Goal: Find specific page/section: Find specific page/section

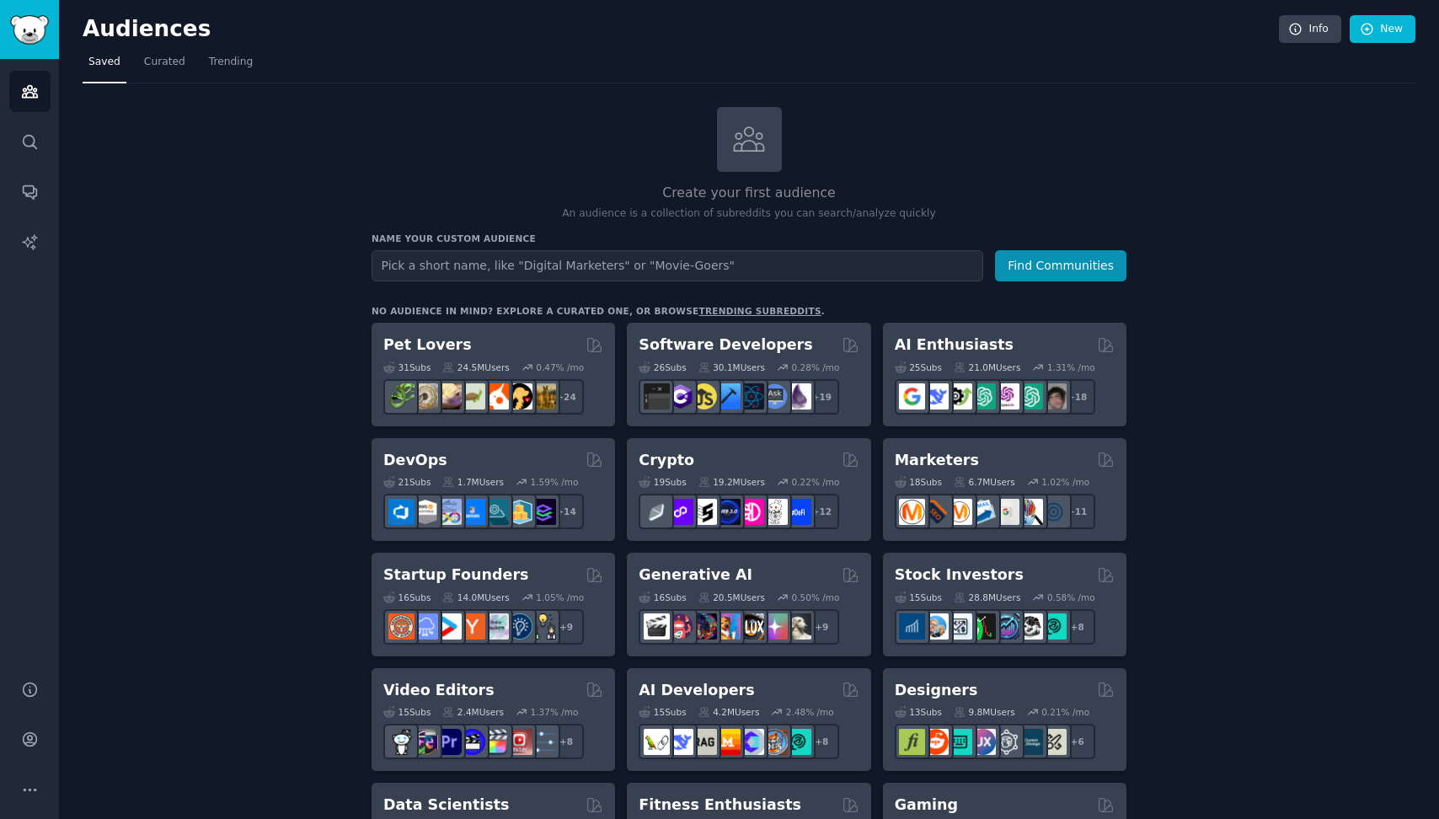
drag, startPoint x: 1351, startPoint y: 212, endPoint x: 1358, endPoint y: 1, distance: 211.6
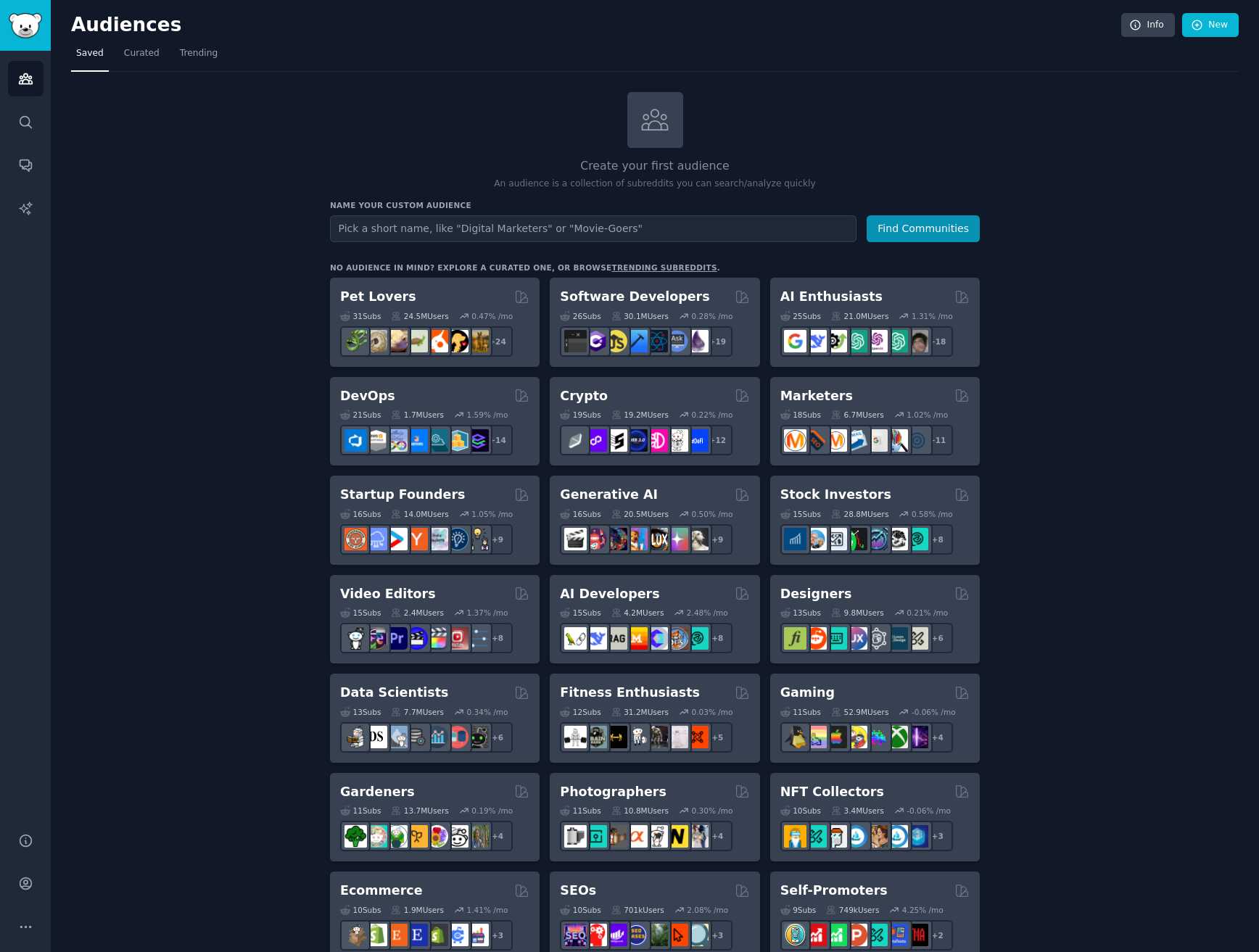
click at [91, 208] on div "Create your first audience An audience is a collection of subreddits you can se…" at bounding box center [655, 881] width 1168 height 1579
click at [27, 130] on link "Search" at bounding box center [25, 121] width 35 height 35
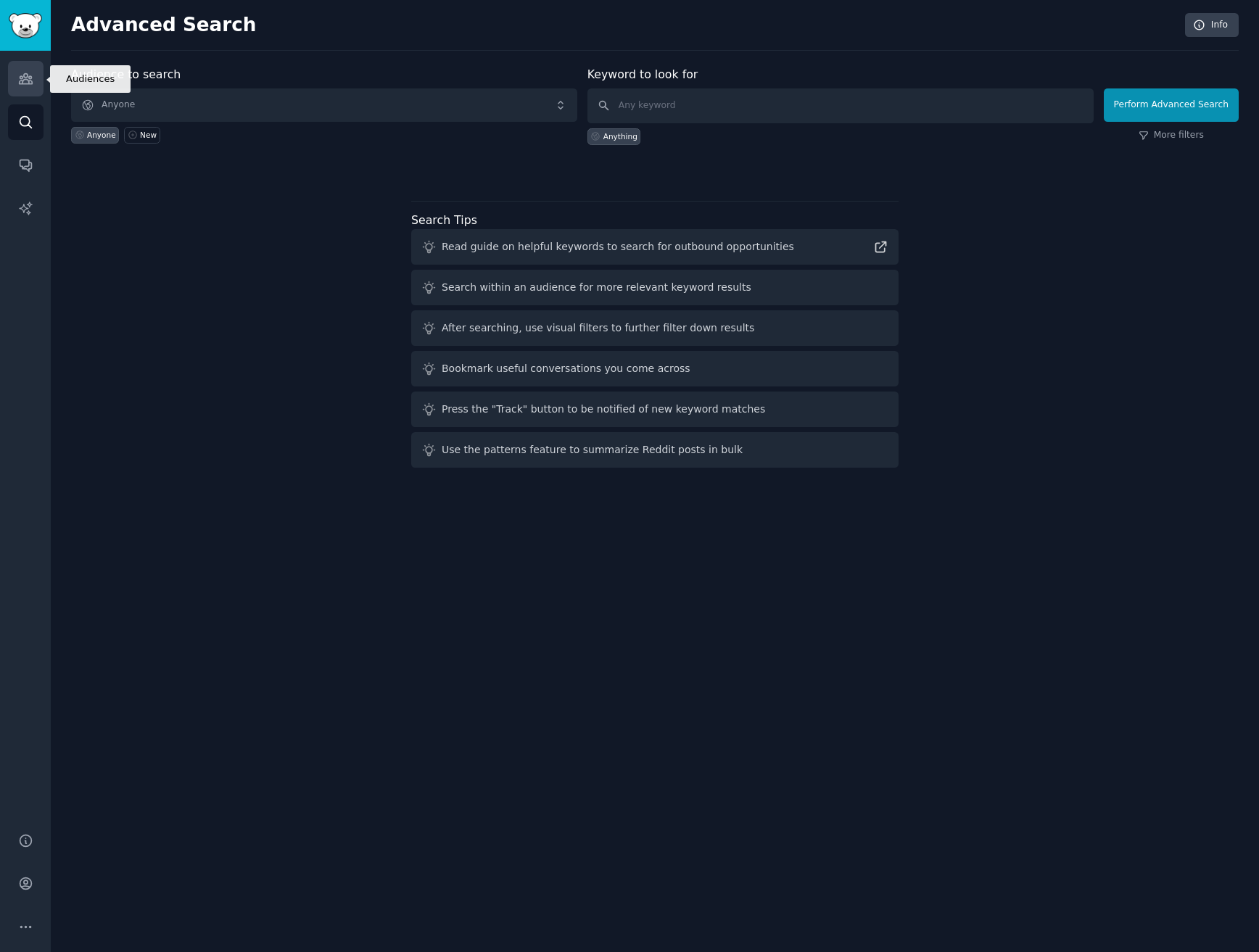
click at [24, 80] on icon "Sidebar" at bounding box center [26, 79] width 15 height 15
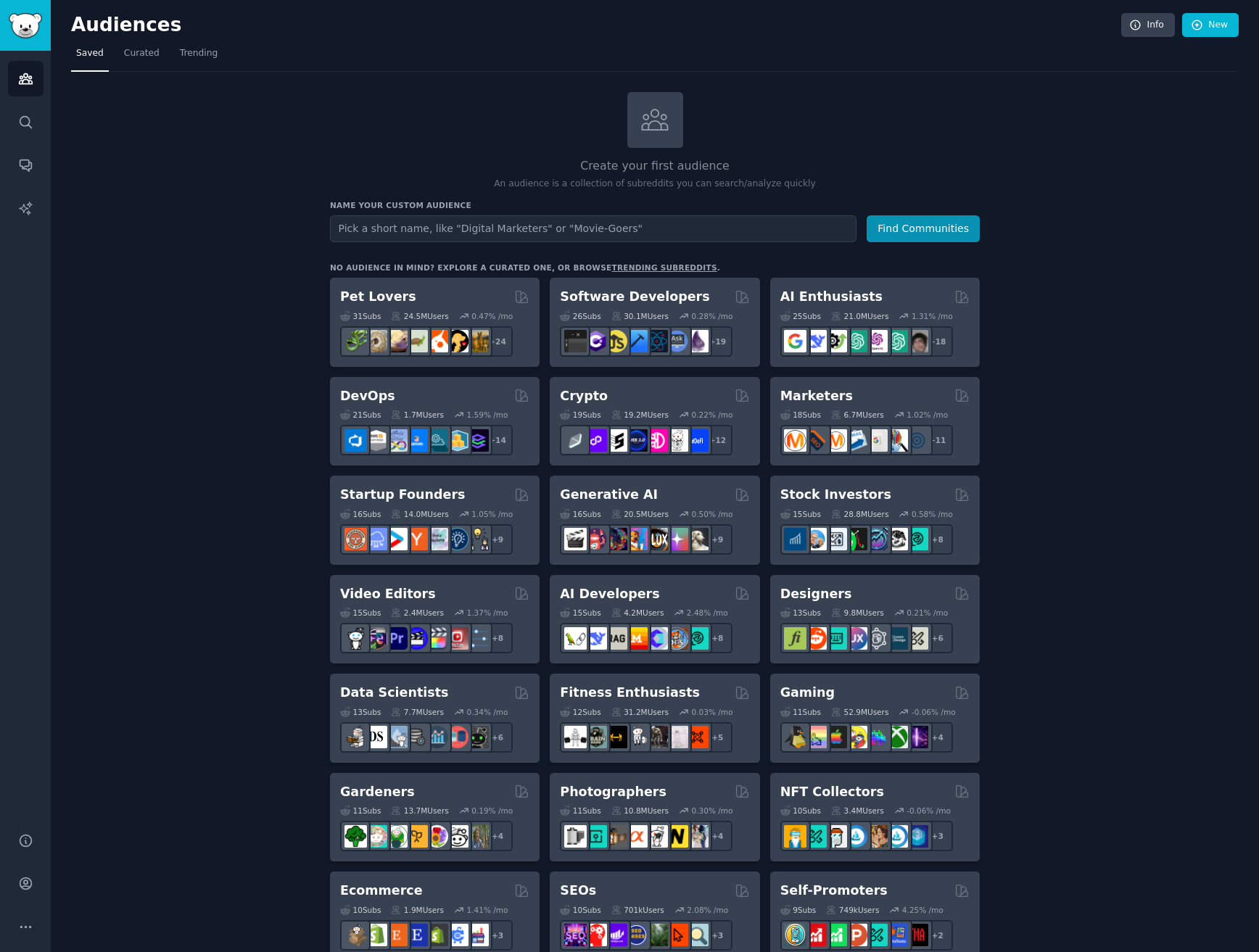
click at [415, 291] on div "Pet Lovers" at bounding box center [435, 297] width 189 height 18
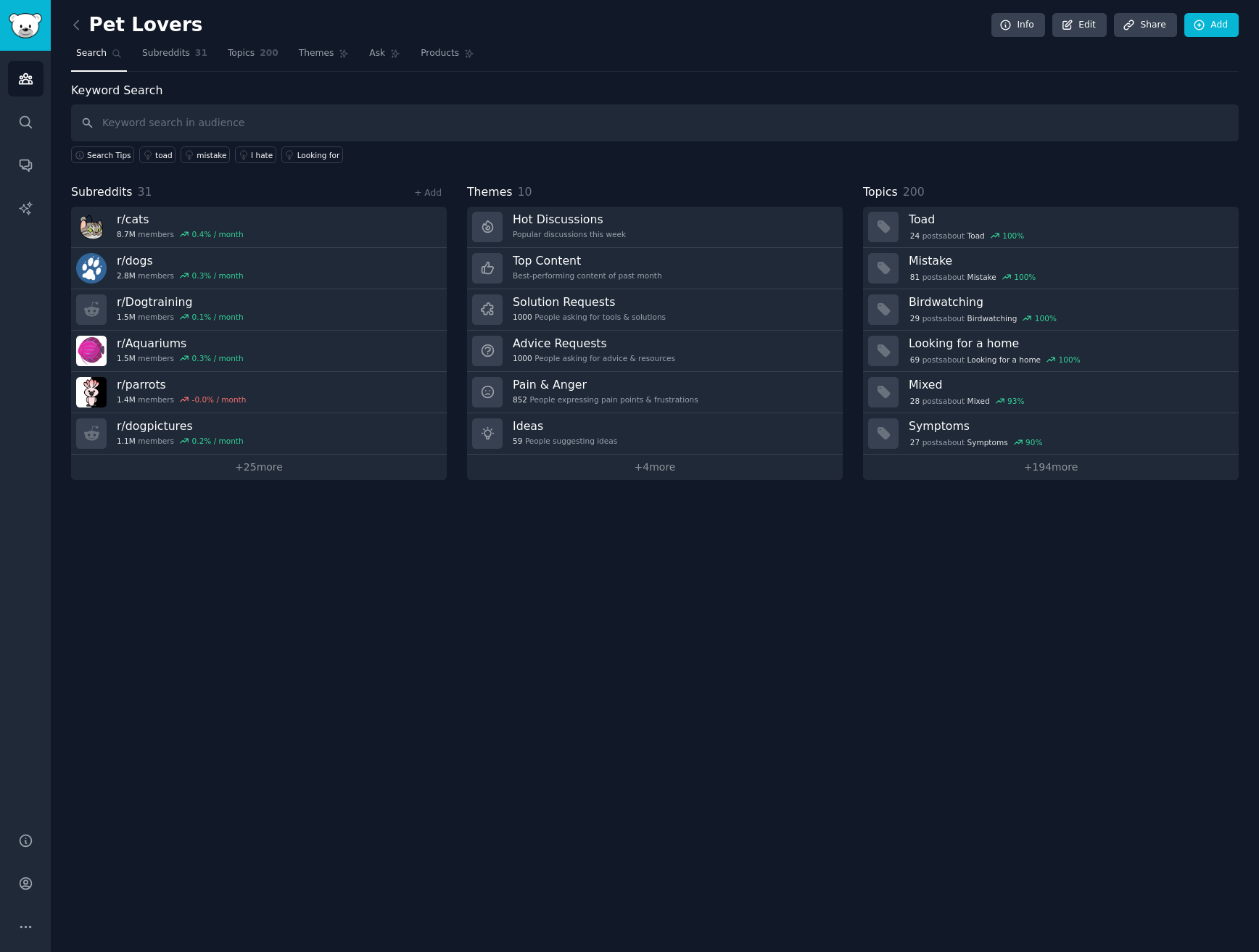
click at [558, 665] on div "Pet Lovers Info Edit Share Add Search Subreddits 31 Topics 200 Themes Ask Produ…" at bounding box center [655, 476] width 1208 height 952
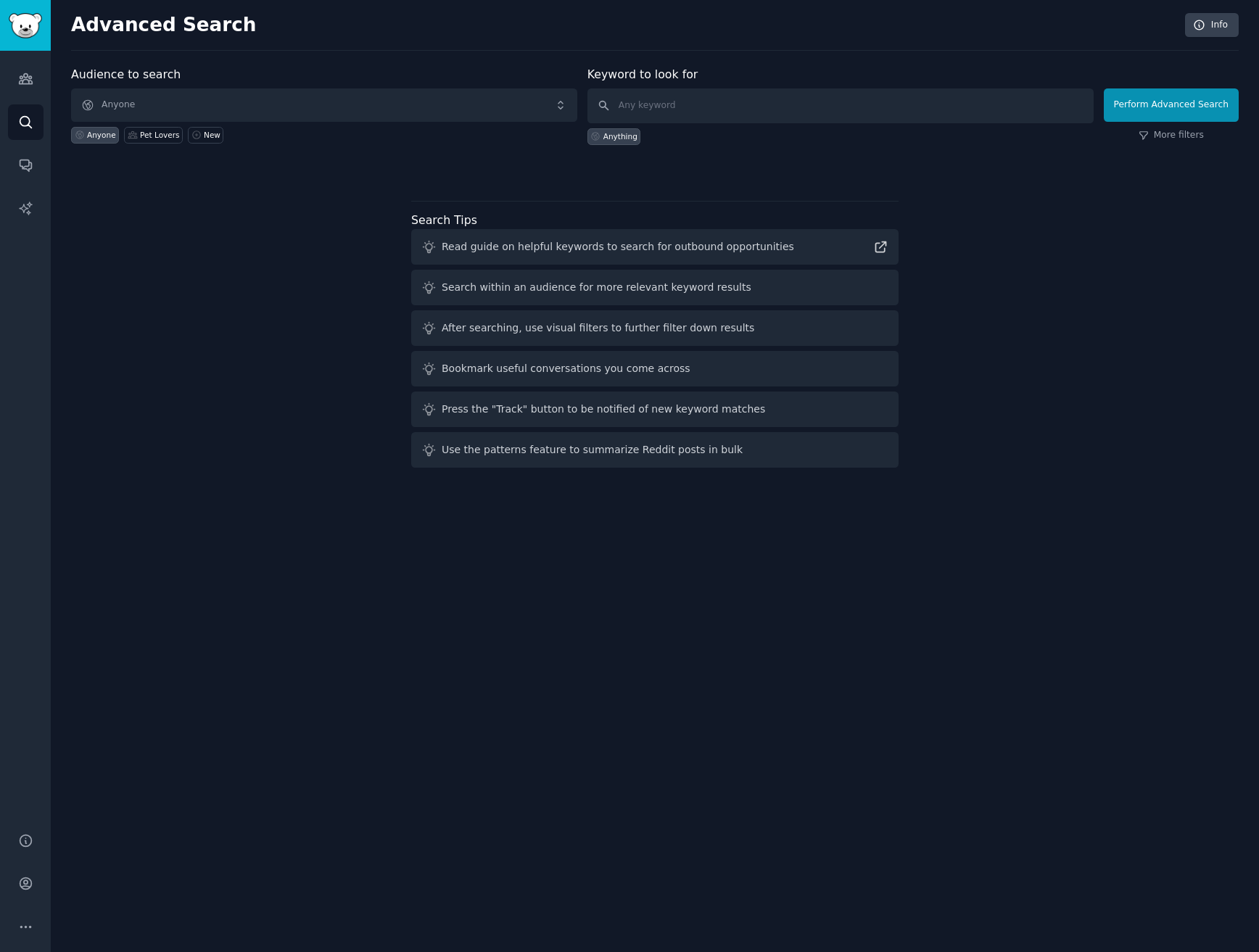
click at [44, 71] on div "Audiences Search Conversations AI Reports" at bounding box center [25, 433] width 51 height 764
click at [31, 76] on icon "Sidebar" at bounding box center [26, 79] width 15 height 15
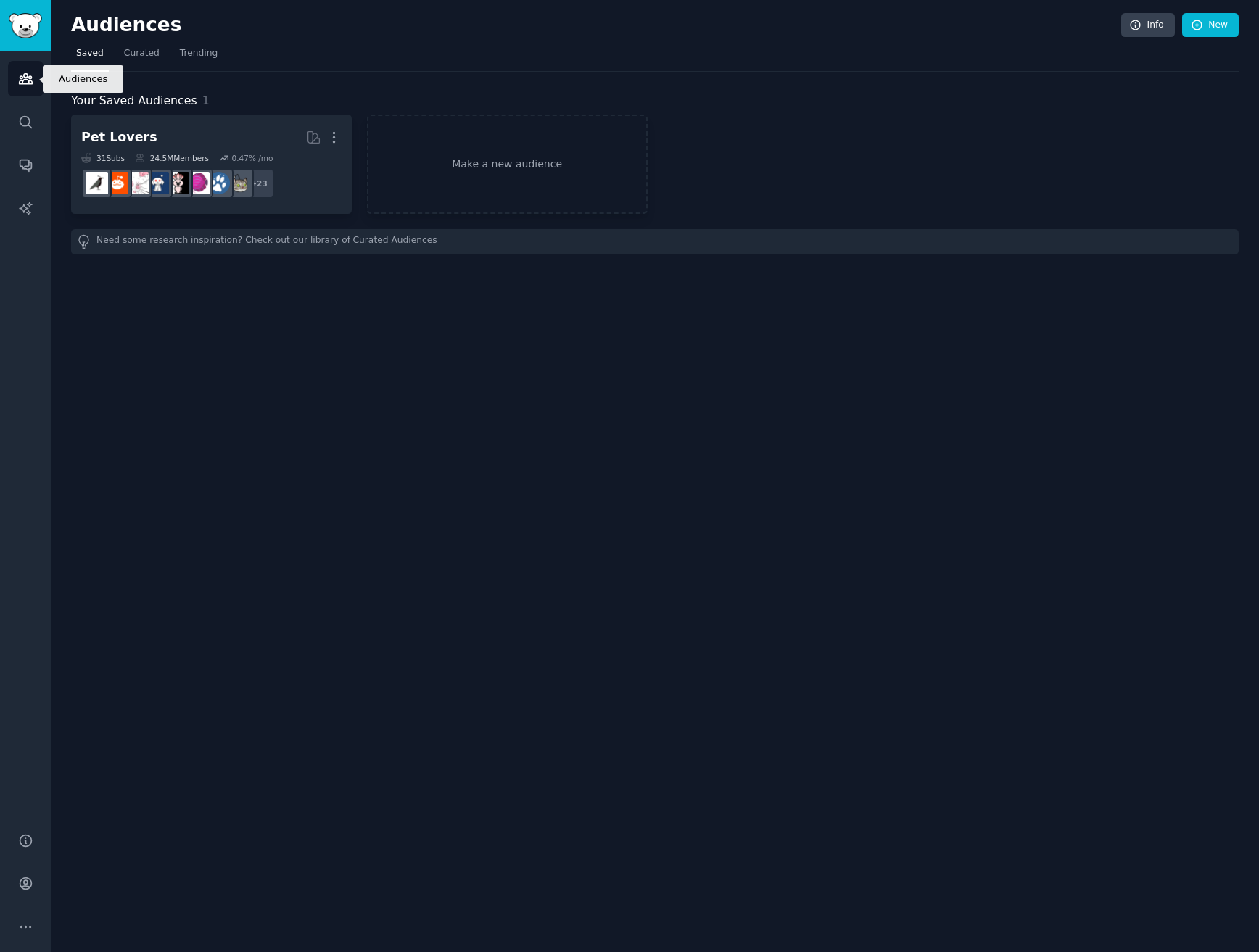
click at [16, 75] on link "Audiences" at bounding box center [25, 78] width 35 height 35
click at [145, 48] on span "Curated" at bounding box center [141, 53] width 35 height 13
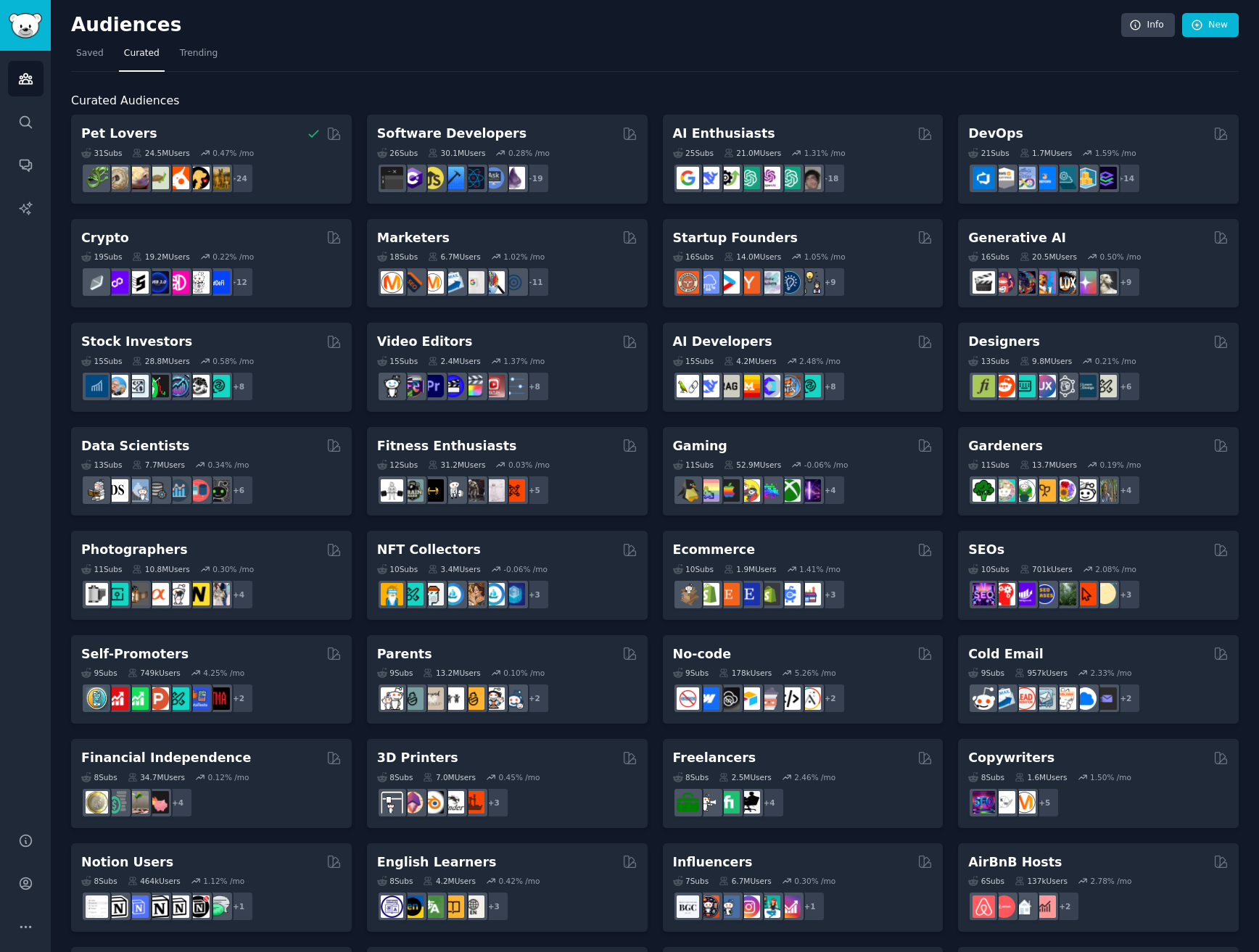
click at [886, 55] on nav "Saved Curated Trending" at bounding box center [655, 57] width 1168 height 30
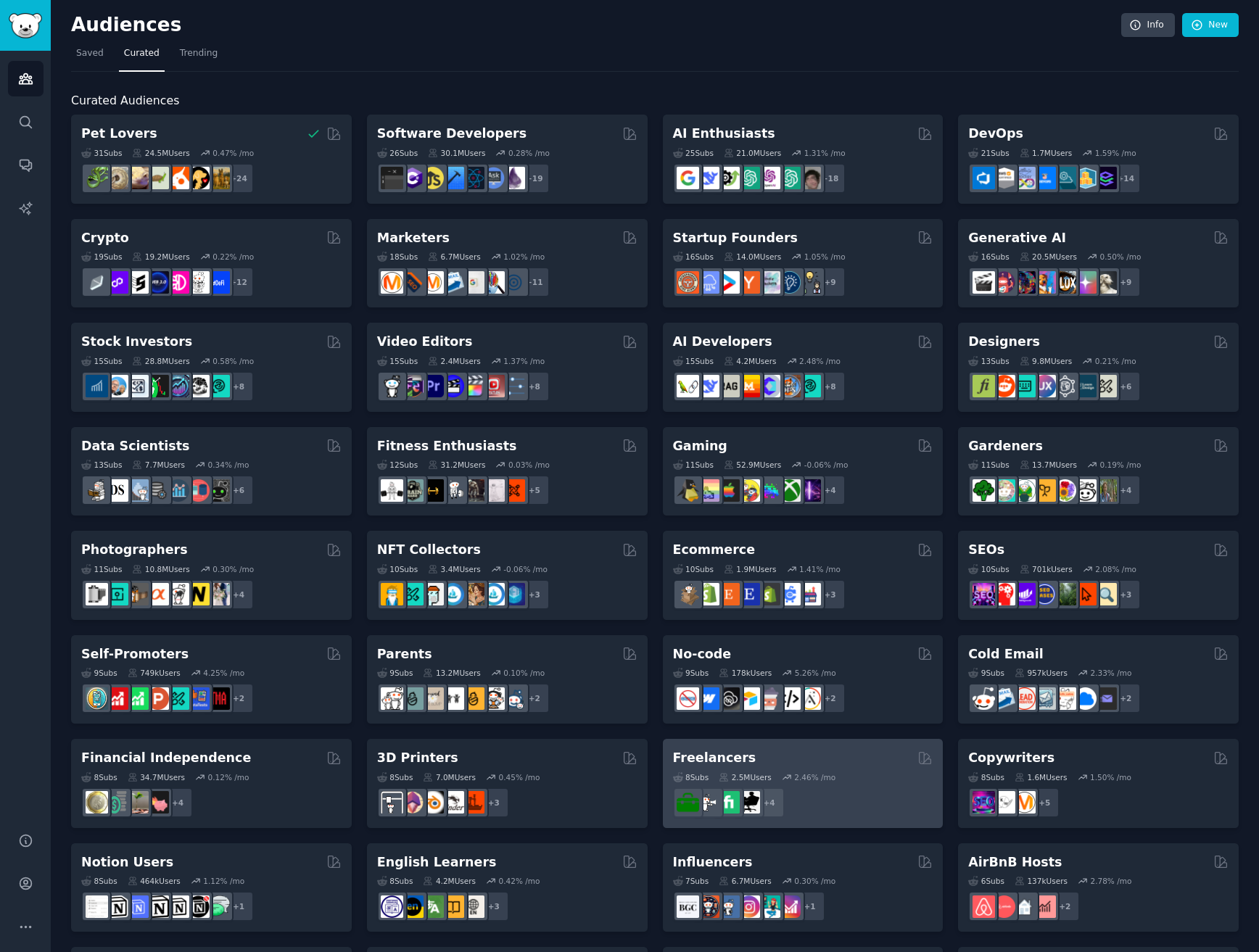
click at [861, 704] on div "Freelancers" at bounding box center [803, 757] width 261 height 18
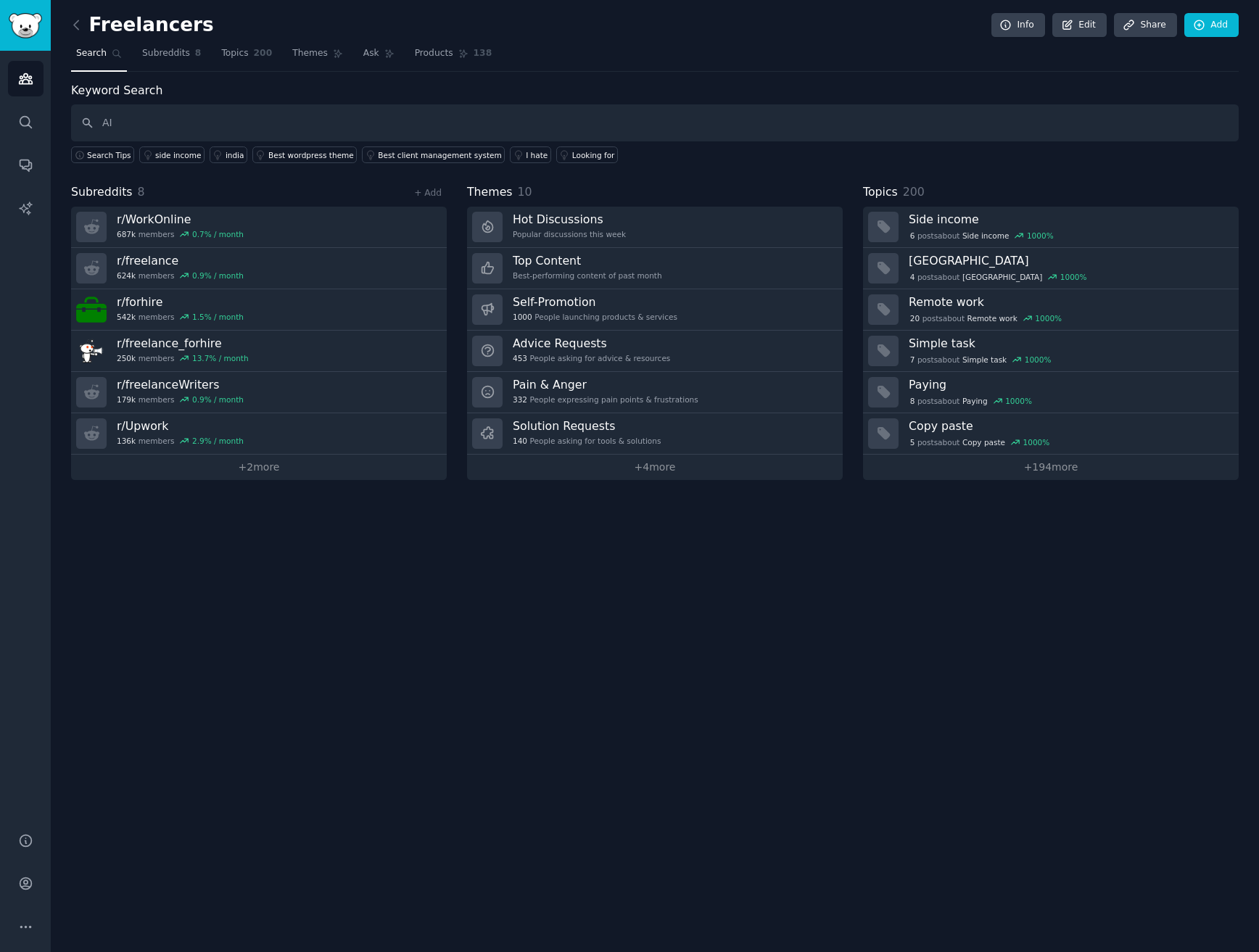
type input "AI"
